Goal: Task Accomplishment & Management: Complete application form

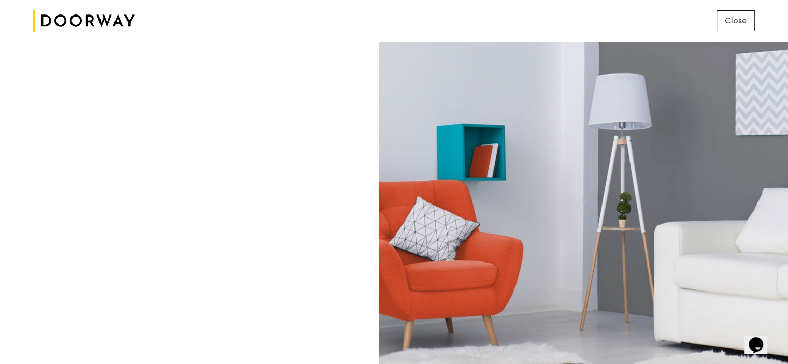
click at [746, 17] on button "Close" at bounding box center [735, 20] width 38 height 21
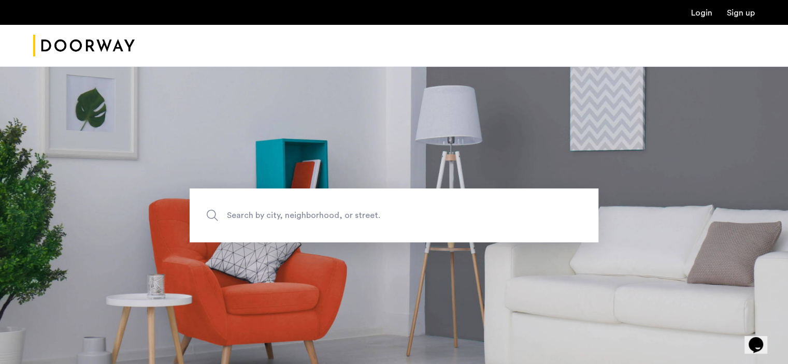
click at [705, 13] on link "Login" at bounding box center [701, 13] width 21 height 8
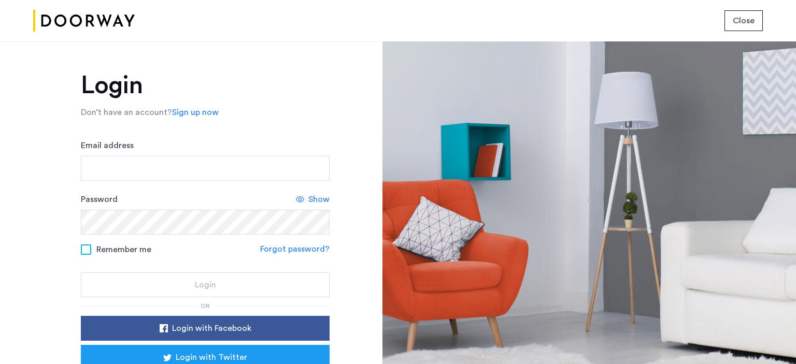
drag, startPoint x: 161, startPoint y: 234, endPoint x: 48, endPoint y: 217, distance: 114.2
click at [48, 217] on div "Login Don’t have an account? Sign up now Email address Password Show Remember m…" at bounding box center [190, 202] width 381 height 323
click at [316, 199] on span "Show" at bounding box center [318, 199] width 21 height 12
click at [109, 161] on input "Email address" at bounding box center [205, 168] width 249 height 25
type input "**********"
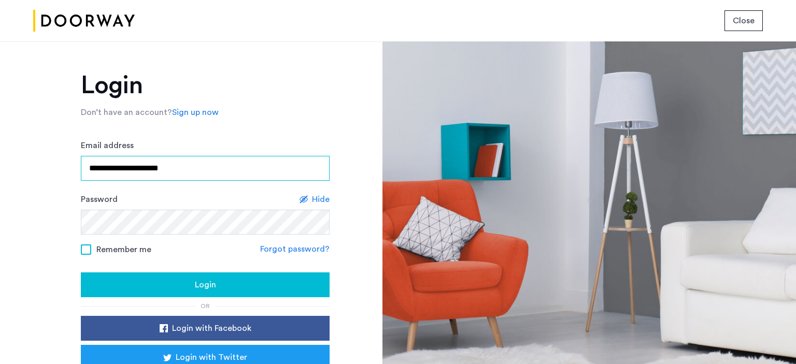
scroll to position [52, 0]
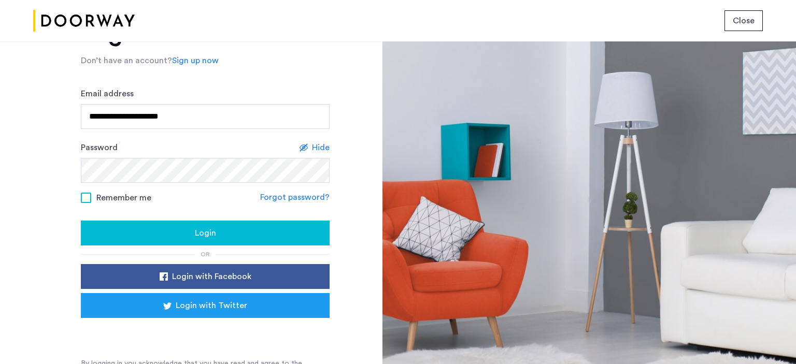
click at [199, 229] on span "Login" at bounding box center [205, 233] width 21 height 12
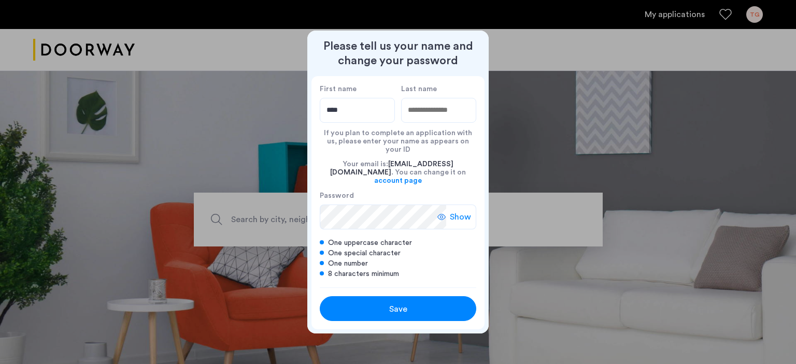
type input "****"
click at [423, 122] on input "Last name" at bounding box center [438, 110] width 75 height 25
type input "****"
click at [370, 191] on label "Password" at bounding box center [383, 195] width 126 height 9
click at [336, 191] on label "Password" at bounding box center [383, 195] width 126 height 9
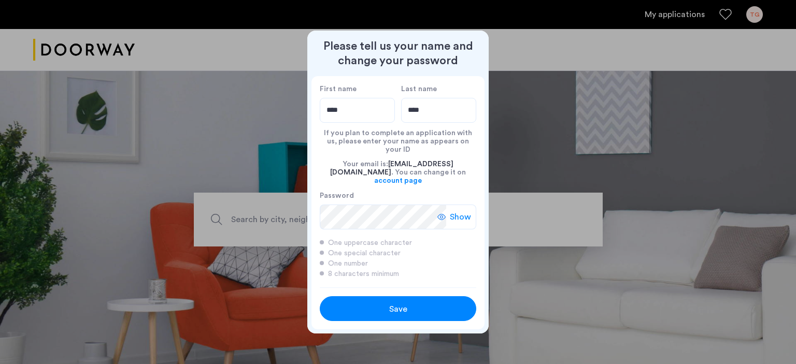
click at [463, 211] on span "Show" at bounding box center [460, 217] width 21 height 12
click at [394, 303] on span "Save" at bounding box center [398, 309] width 18 height 12
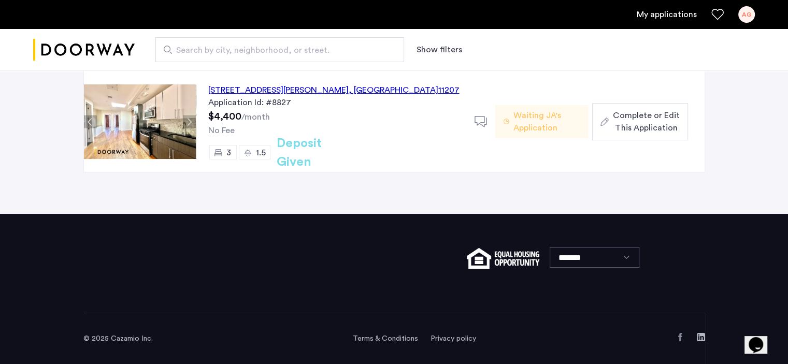
scroll to position [48, 0]
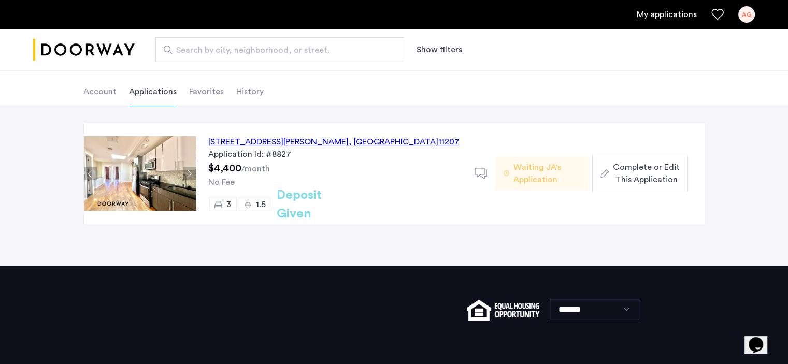
click at [188, 169] on button "Next apartment" at bounding box center [189, 173] width 13 height 13
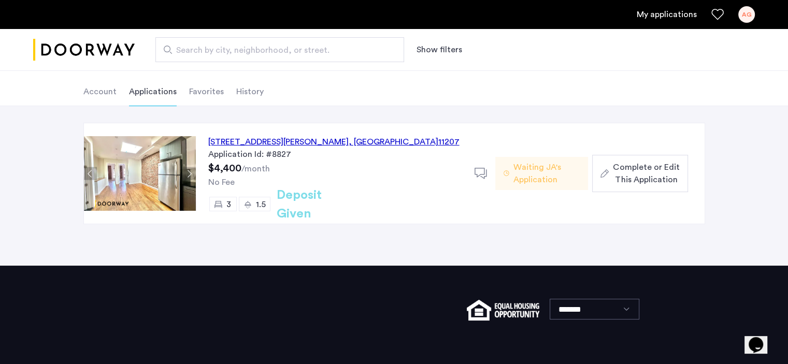
click at [188, 169] on button "Next apartment" at bounding box center [189, 173] width 13 height 13
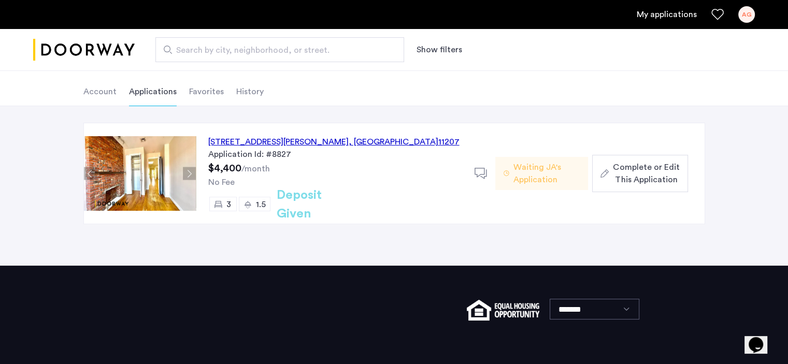
click at [191, 169] on button "Next apartment" at bounding box center [189, 173] width 13 height 13
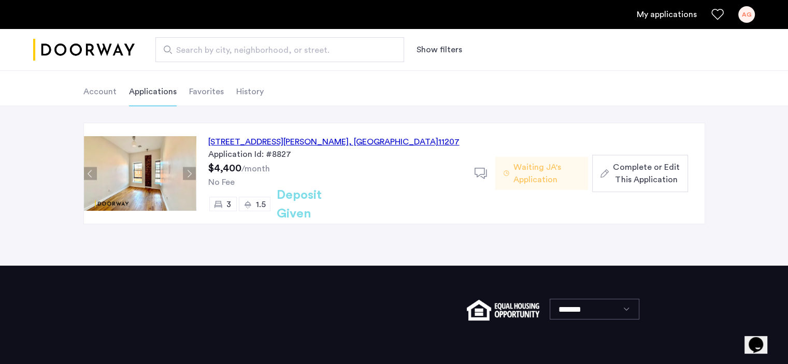
click at [196, 171] on div "[STREET_ADDRESS][PERSON_NAME] Application Id: #8827 $4,400 /month No Fee 3 1.5 …" at bounding box center [335, 173] width 279 height 100
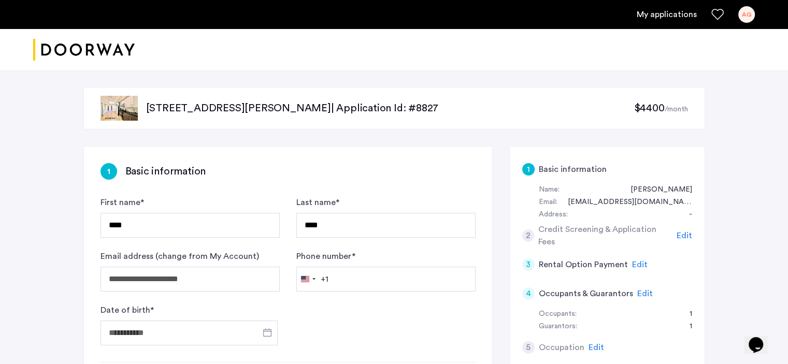
click at [595, 329] on div "Guarantors: 1" at bounding box center [615, 327] width 153 height 12
click at [640, 291] on span "Edit" at bounding box center [645, 294] width 16 height 8
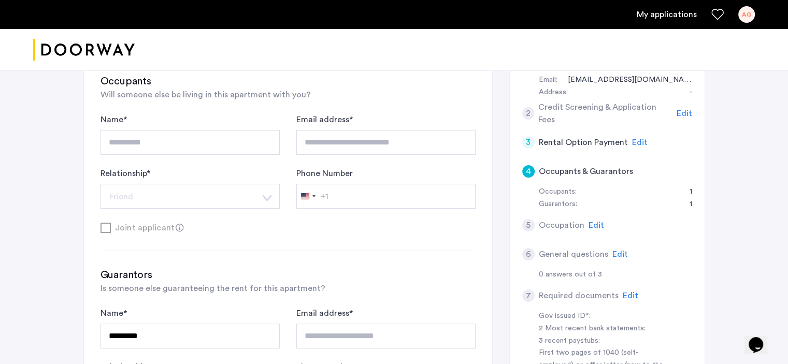
scroll to position [207, 0]
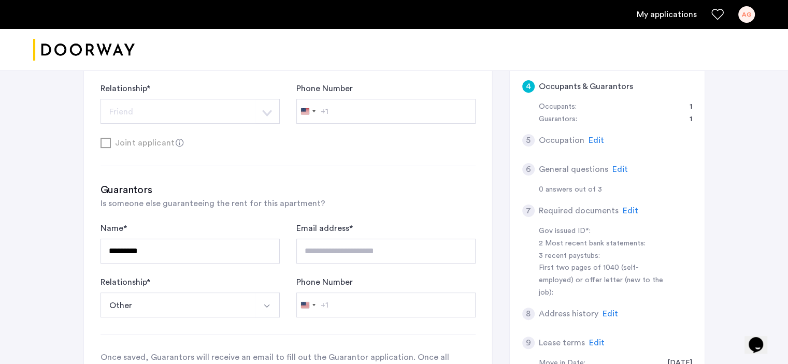
click at [267, 302] on img "Select option" at bounding box center [267, 306] width 8 height 8
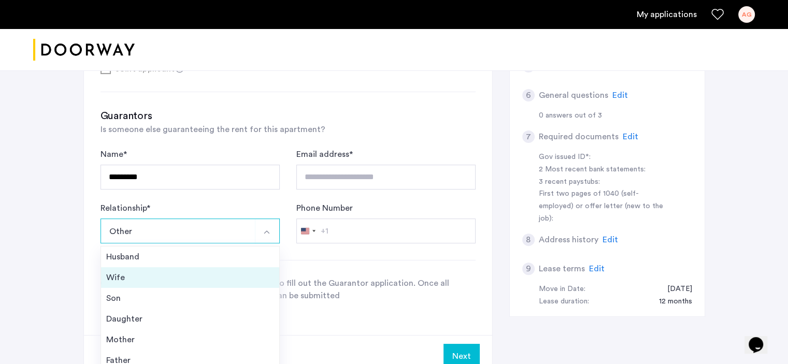
scroll to position [259, 0]
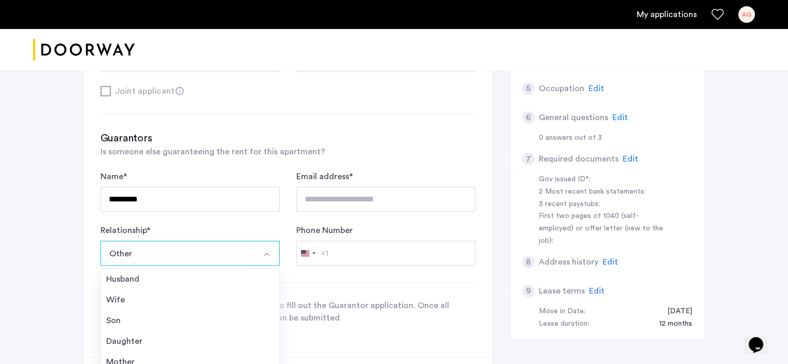
click at [110, 247] on button "Other" at bounding box center [177, 253] width 155 height 25
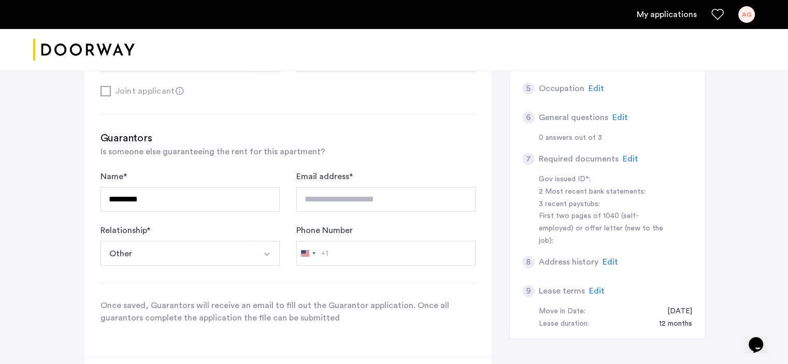
click at [323, 233] on label "Phone Number" at bounding box center [324, 230] width 56 height 12
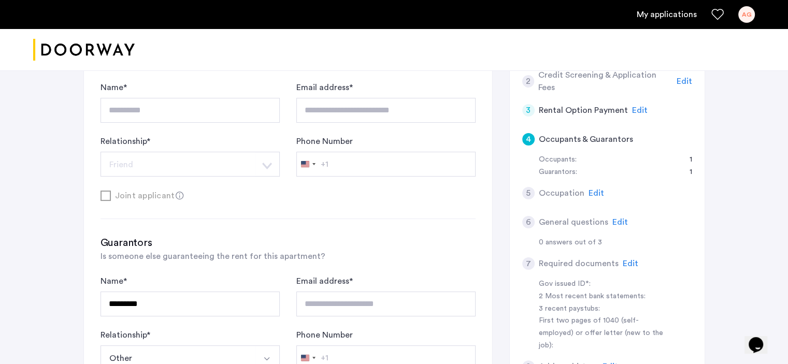
scroll to position [150, 0]
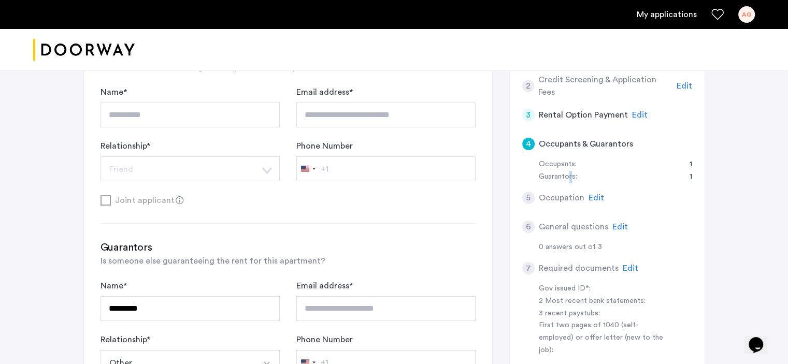
click at [571, 176] on div "Guarantors:" at bounding box center [558, 177] width 38 height 12
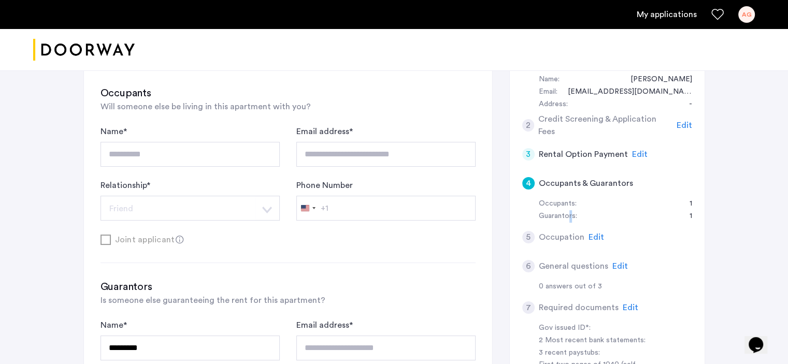
scroll to position [0, 0]
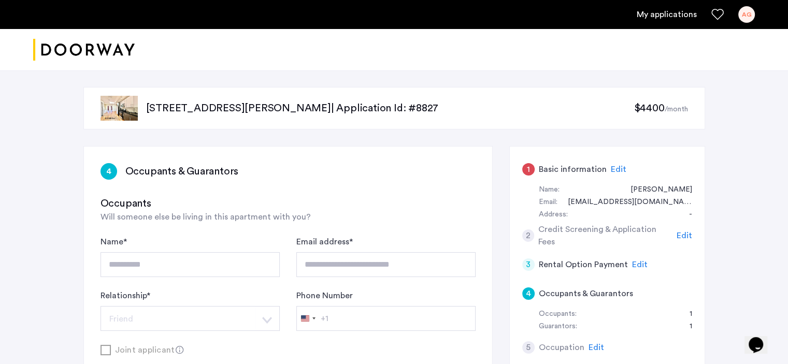
click at [615, 165] on span "Edit" at bounding box center [619, 169] width 16 height 8
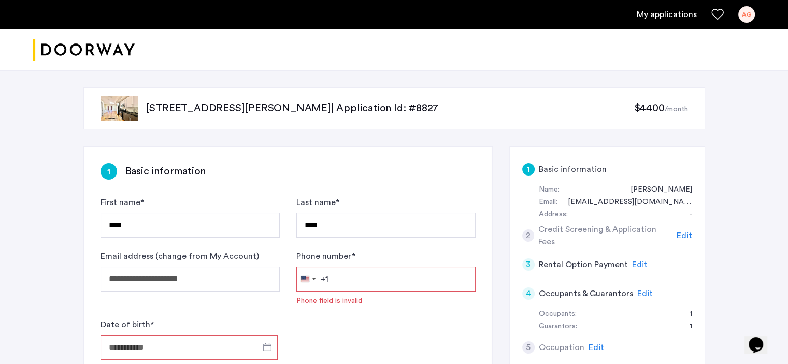
click at [332, 280] on input "Phone number *" at bounding box center [385, 279] width 179 height 25
type input "**********"
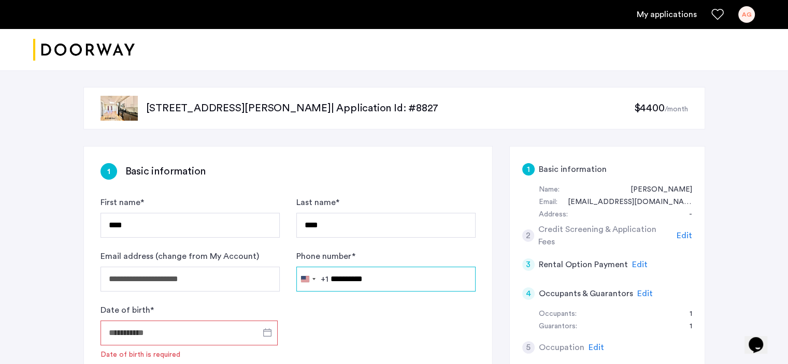
scroll to position [52, 0]
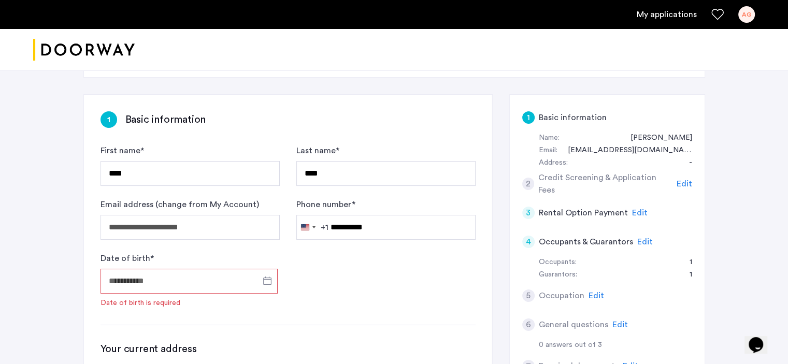
click at [642, 241] on span "Edit" at bounding box center [645, 242] width 16 height 8
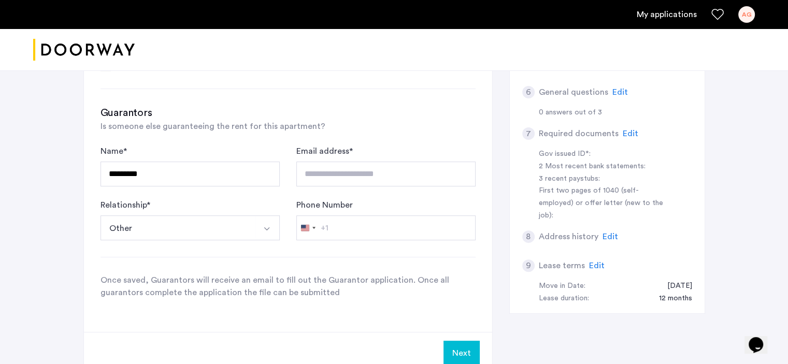
scroll to position [311, 0]
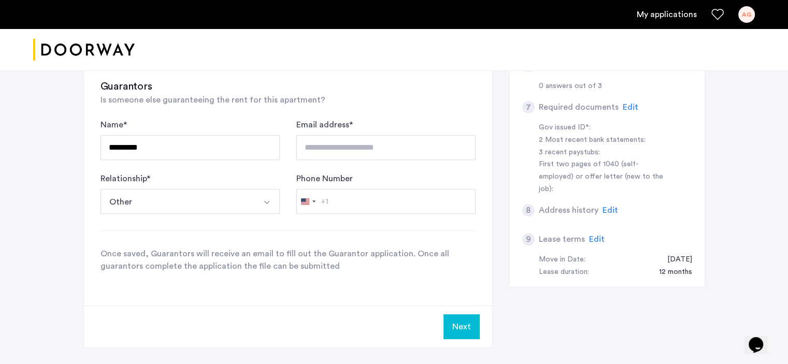
click at [128, 201] on button "Other" at bounding box center [177, 201] width 155 height 25
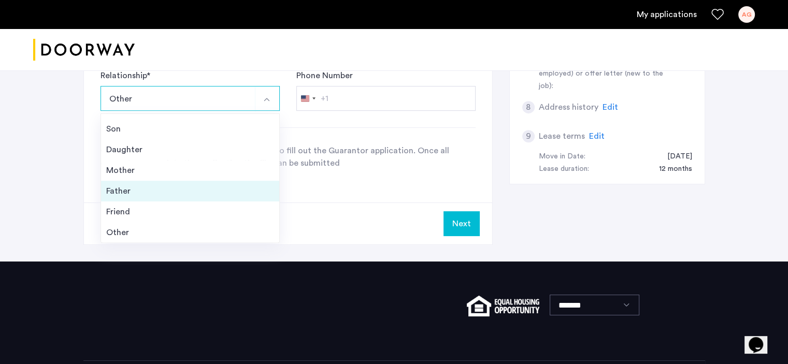
scroll to position [414, 0]
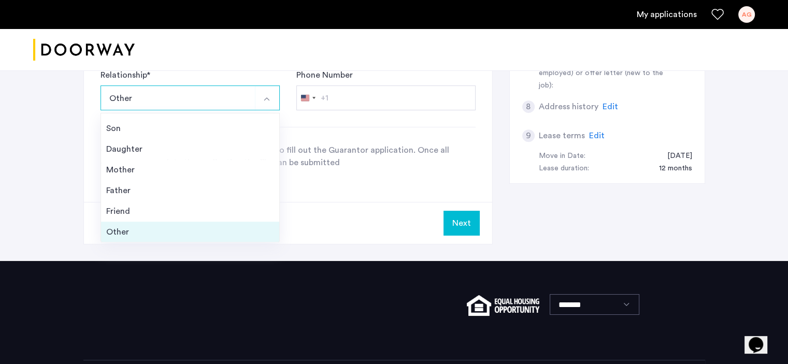
click at [115, 228] on div "Other" at bounding box center [190, 232] width 168 height 12
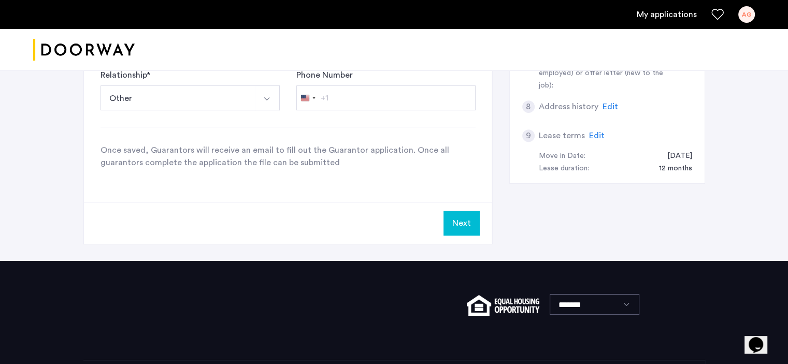
click at [145, 95] on button "Other" at bounding box center [177, 97] width 155 height 25
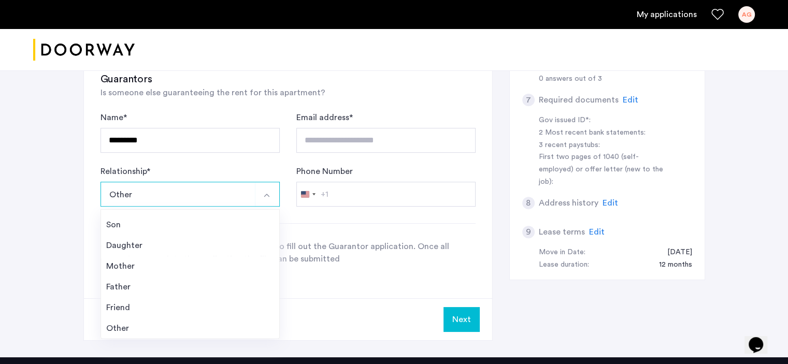
scroll to position [259, 0]
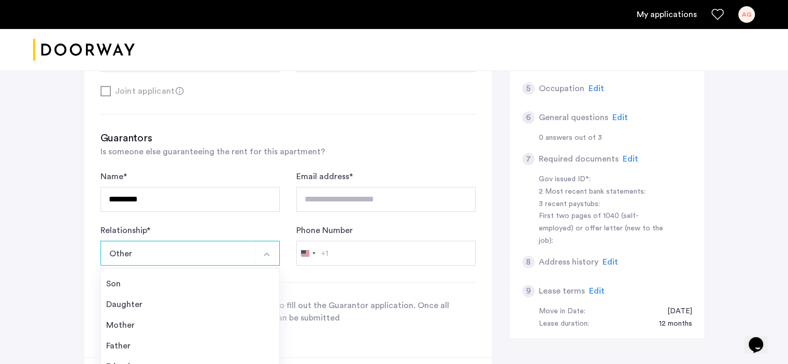
click at [347, 331] on div "**********" at bounding box center [288, 123] width 408 height 470
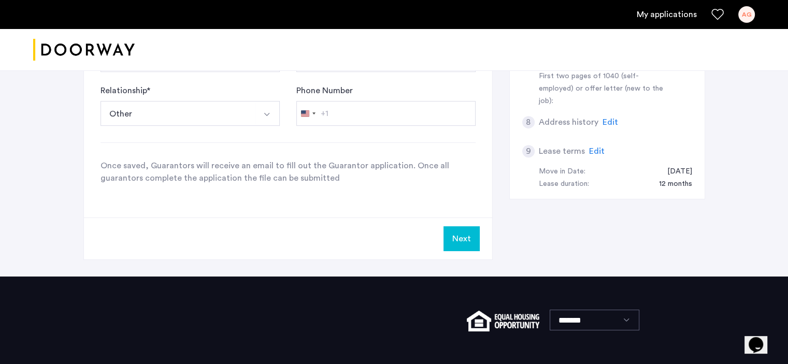
scroll to position [461, 0]
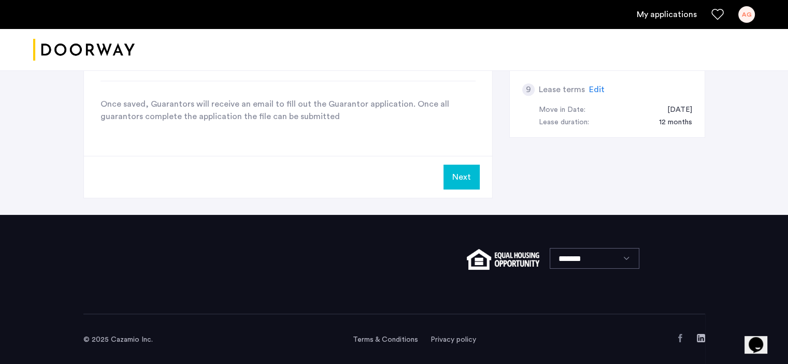
click at [459, 175] on button "Next" at bounding box center [461, 177] width 36 height 25
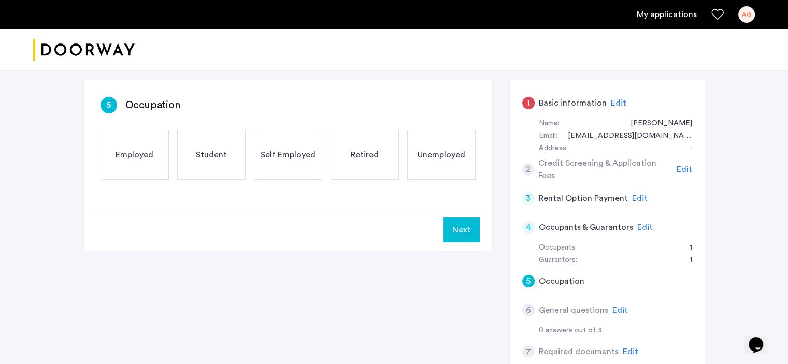
scroll to position [0, 0]
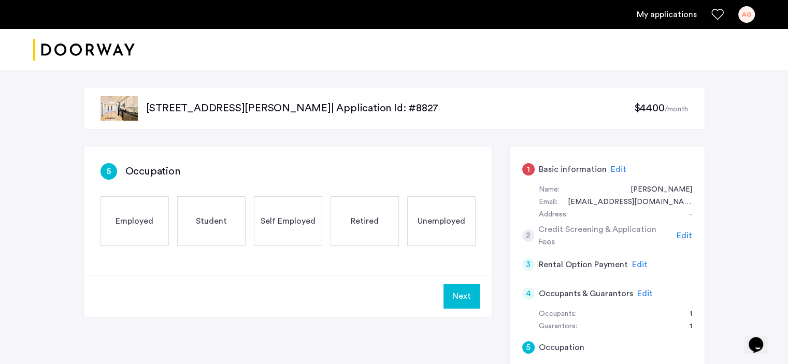
click at [363, 219] on span "Retired" at bounding box center [365, 221] width 28 height 12
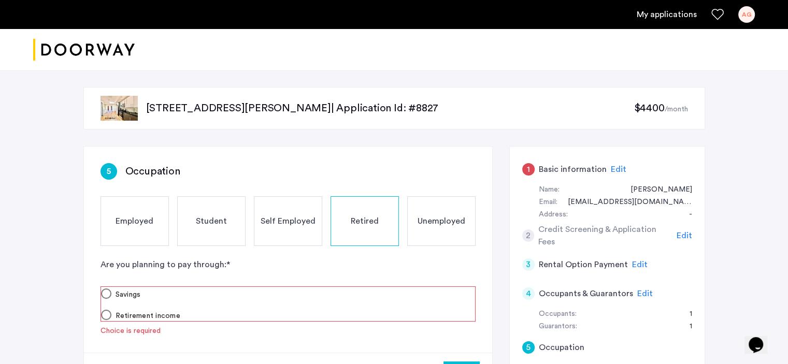
click at [349, 256] on div "5 Occupation Employed Student Self Employed Retired Unemployed Are you planning…" at bounding box center [288, 250] width 408 height 206
click at [320, 322] on form "Are you planning to pay through: * Savings Retirement income Choice is required" at bounding box center [287, 297] width 375 height 78
click at [306, 326] on form "Are you planning to pay through: * Savings Retirement income Choice is required" at bounding box center [287, 297] width 375 height 78
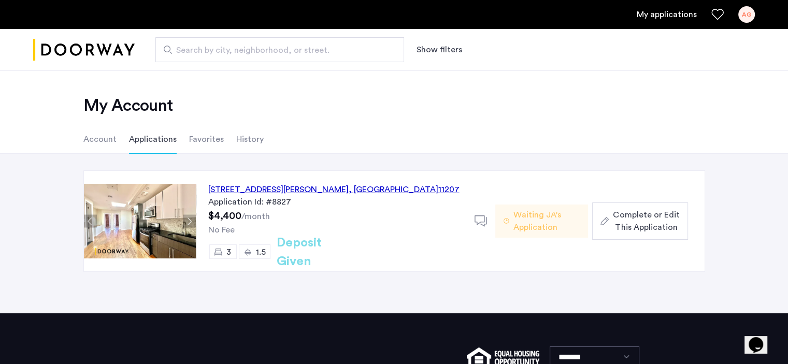
click at [532, 219] on span "Waiting JA's Application" at bounding box center [546, 221] width 66 height 25
